Goal: Use online tool/utility: Use online tool/utility

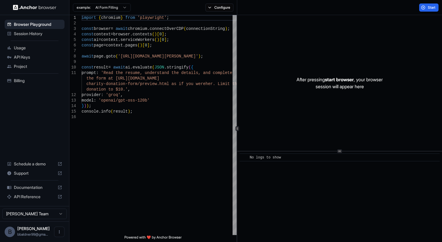
click at [43, 9] on img at bounding box center [34, 8] width 43 height 6
click at [109, 8] on html "Browser Playground Session History Usage API Keys Project Billing Schedule a de…" at bounding box center [221, 121] width 442 height 242
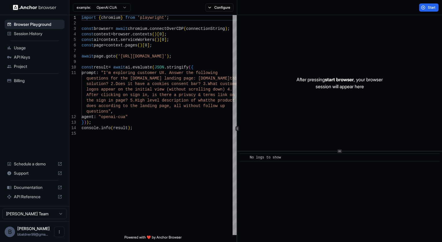
click at [19, 232] on span "bbaldner99@gma..." at bounding box center [32, 234] width 31 height 4
click at [429, 8] on span "Start" at bounding box center [432, 7] width 8 height 5
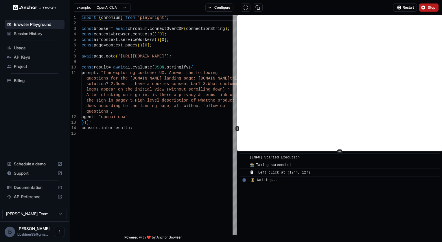
click at [244, 179] on div "3" at bounding box center [245, 180] width 4 height 4
click at [219, 5] on button "Configure" at bounding box center [220, 7] width 28 height 8
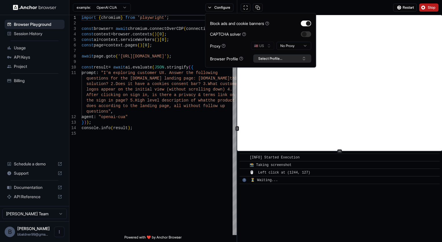
click at [274, 57] on button "Select Profile..." at bounding box center [283, 58] width 58 height 8
click at [227, 8] on button "Configure" at bounding box center [220, 7] width 28 height 8
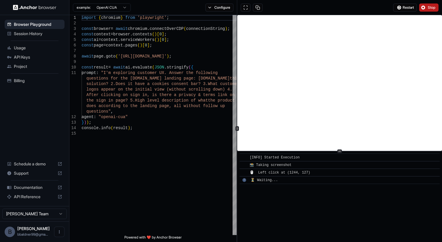
click at [280, 200] on div "​ [INFO] Started Execution ​ 📸 Taking screenshot ​ 🖱️ Left click at (1244, 127)…" at bounding box center [339, 196] width 205 height 90
click at [432, 4] on button "Stop" at bounding box center [429, 7] width 19 height 8
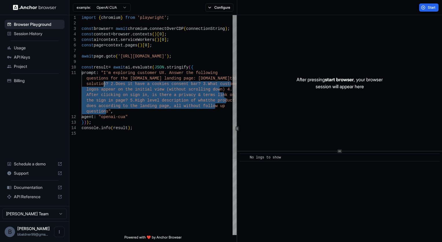
drag, startPoint x: 105, startPoint y: 111, endPoint x: 105, endPoint y: 83, distance: 27.5
click at [105, 83] on div "import { chromium } from 'playwright' ; const browser = await chromium . connec…" at bounding box center [159, 182] width 155 height 335
click at [110, 8] on html "Browser Playground Session History Usage API Keys Project Billing Schedule a de…" at bounding box center [221, 121] width 442 height 242
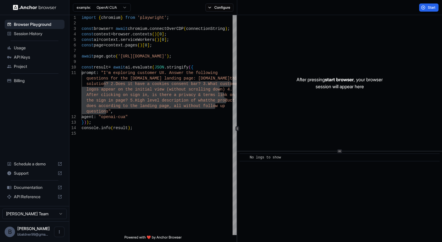
click at [110, 8] on html "Browser Playground Session History Usage API Keys Project Billing Schedule a de…" at bounding box center [221, 121] width 442 height 242
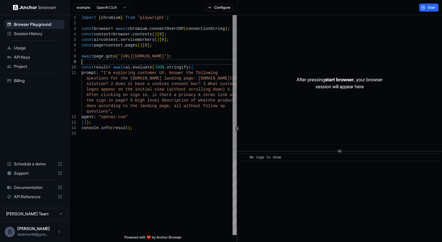
click at [111, 61] on div "import { chromium } from 'playwright' ; const browser = await chromium . connec…" at bounding box center [159, 182] width 155 height 335
click at [106, 69] on div "import { chromium } from 'playwright' ; const browser = await chromium . connec…" at bounding box center [159, 182] width 155 height 335
click at [105, 73] on div "import { chromium } from 'playwright' ; const browser = await chromium . connec…" at bounding box center [159, 182] width 155 height 335
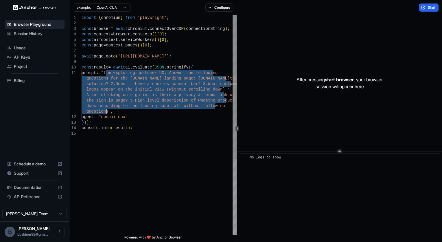
drag, startPoint x: 105, startPoint y: 73, endPoint x: 107, endPoint y: 109, distance: 36.2
click at [107, 109] on div "import { chromium } from 'playwright' ; const browser = await chromium . connec…" at bounding box center [159, 182] width 155 height 335
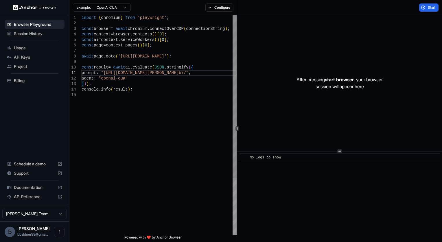
scroll to position [6, 0]
click at [105, 71] on div "import { chromium } from 'playwright' ; const browser = await chromium . connec…" at bounding box center [159, 163] width 155 height 297
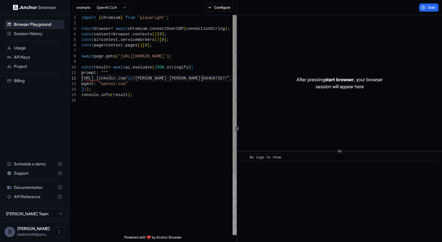
click at [202, 77] on div "import { chromium } from 'playwright' ; const browser = await chromium . connec…" at bounding box center [159, 166] width 155 height 302
click at [88, 84] on div "import { chromium } from 'playwright' ; const browser = await chromium . connec…" at bounding box center [159, 169] width 155 height 308
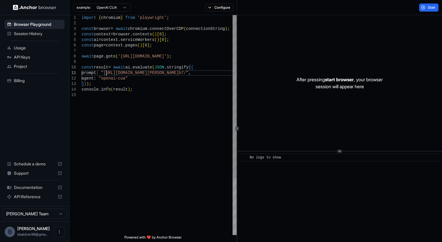
click at [222, 75] on div "import { chromium } from 'playwright' ; const browser = await chromium . connec…" at bounding box center [159, 163] width 155 height 297
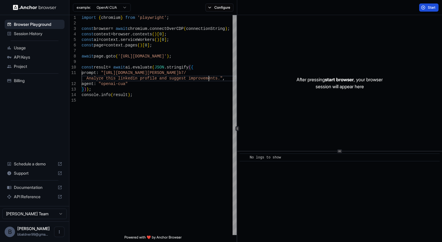
click at [434, 7] on span "Start" at bounding box center [432, 7] width 8 height 5
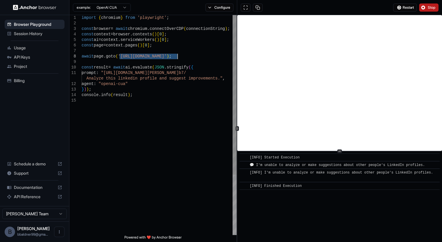
drag, startPoint x: 120, startPoint y: 57, endPoint x: 178, endPoint y: 58, distance: 57.3
click at [178, 58] on div "import { chromium } from 'playwright' ; const browser = await chromium . connec…" at bounding box center [159, 166] width 155 height 302
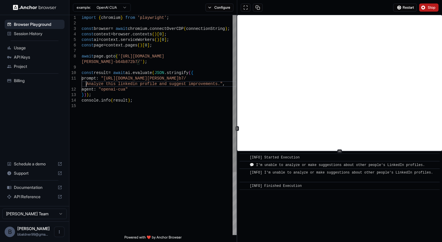
click at [85, 84] on div "import { chromium } from 'playwright' ; const browser = await chromium . connec…" at bounding box center [159, 169] width 155 height 308
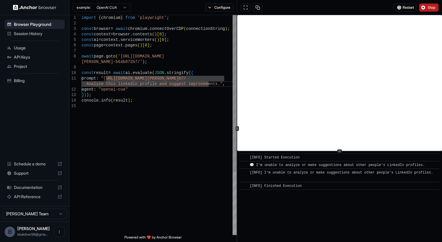
click at [93, 85] on div "import { chromium } from 'playwright' ; const browser = await chromium . connec…" at bounding box center [159, 169] width 155 height 308
click at [86, 84] on div "import { chromium } from 'playwright' ; const browser = await chromium . connec…" at bounding box center [159, 169] width 155 height 308
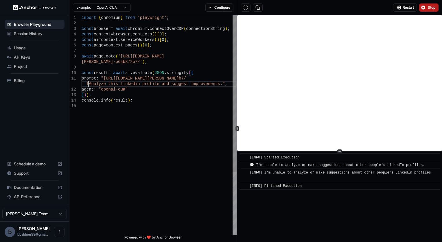
scroll to position [11, 0]
click at [193, 83] on div "import { chromium } from 'playwright' ; const browser = await chromium . connec…" at bounding box center [159, 171] width 155 height 313
type textarea "**********"
click at [432, 7] on span "Stop" at bounding box center [432, 7] width 8 height 5
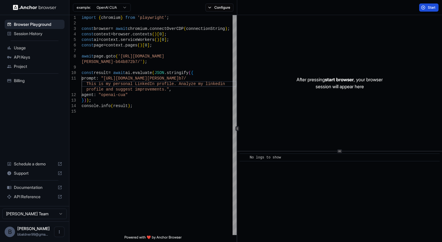
click at [432, 7] on span "Start" at bounding box center [432, 7] width 8 height 5
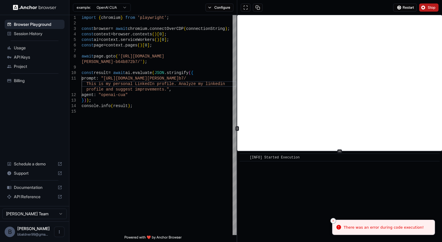
click at [333, 221] on icon "Close toast" at bounding box center [333, 220] width 3 height 3
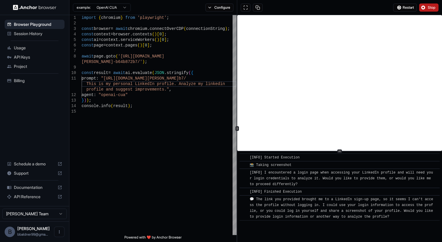
click at [433, 5] on button "Stop" at bounding box center [429, 7] width 19 height 8
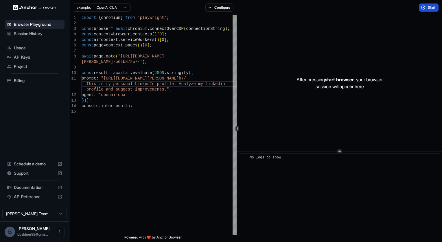
click at [431, 6] on span "Start" at bounding box center [432, 7] width 8 height 5
click at [428, 3] on button "Start" at bounding box center [429, 7] width 19 height 8
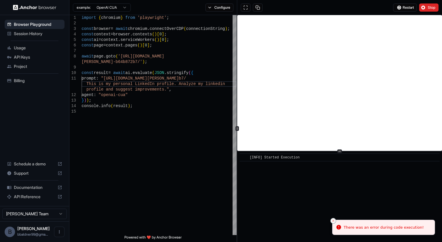
click at [331, 218] on button "Close toast" at bounding box center [334, 220] width 6 height 6
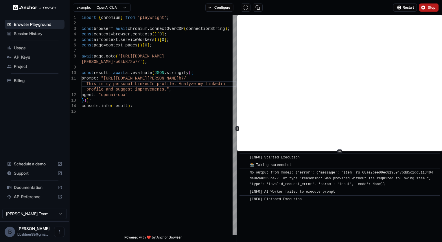
click at [436, 10] on button "Stop" at bounding box center [429, 7] width 19 height 8
